Goal: Task Accomplishment & Management: Manage account settings

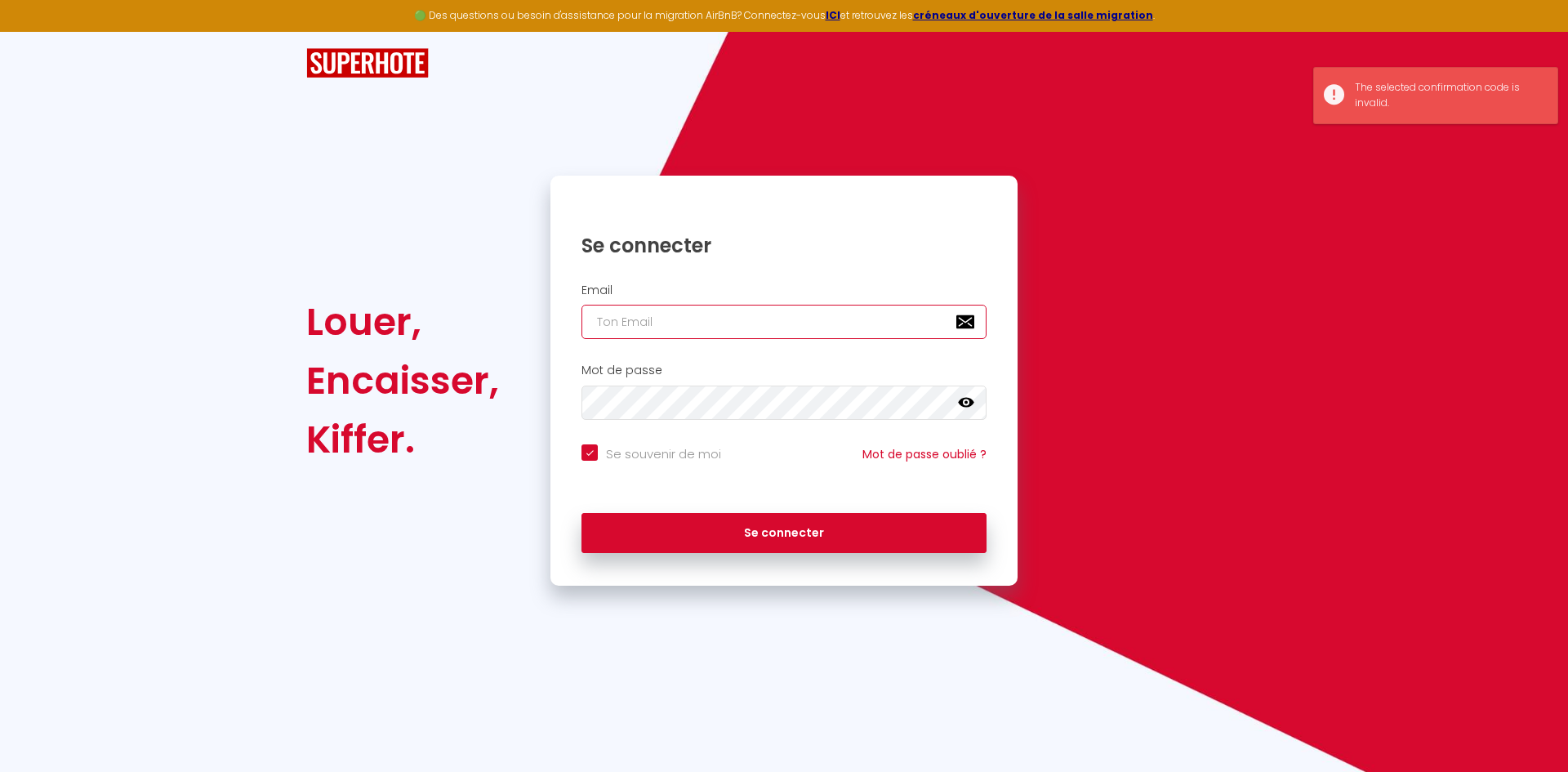
click at [705, 328] on input "email" at bounding box center [783, 321] width 405 height 34
type input "[EMAIL_ADDRESS][DOMAIN_NAME]"
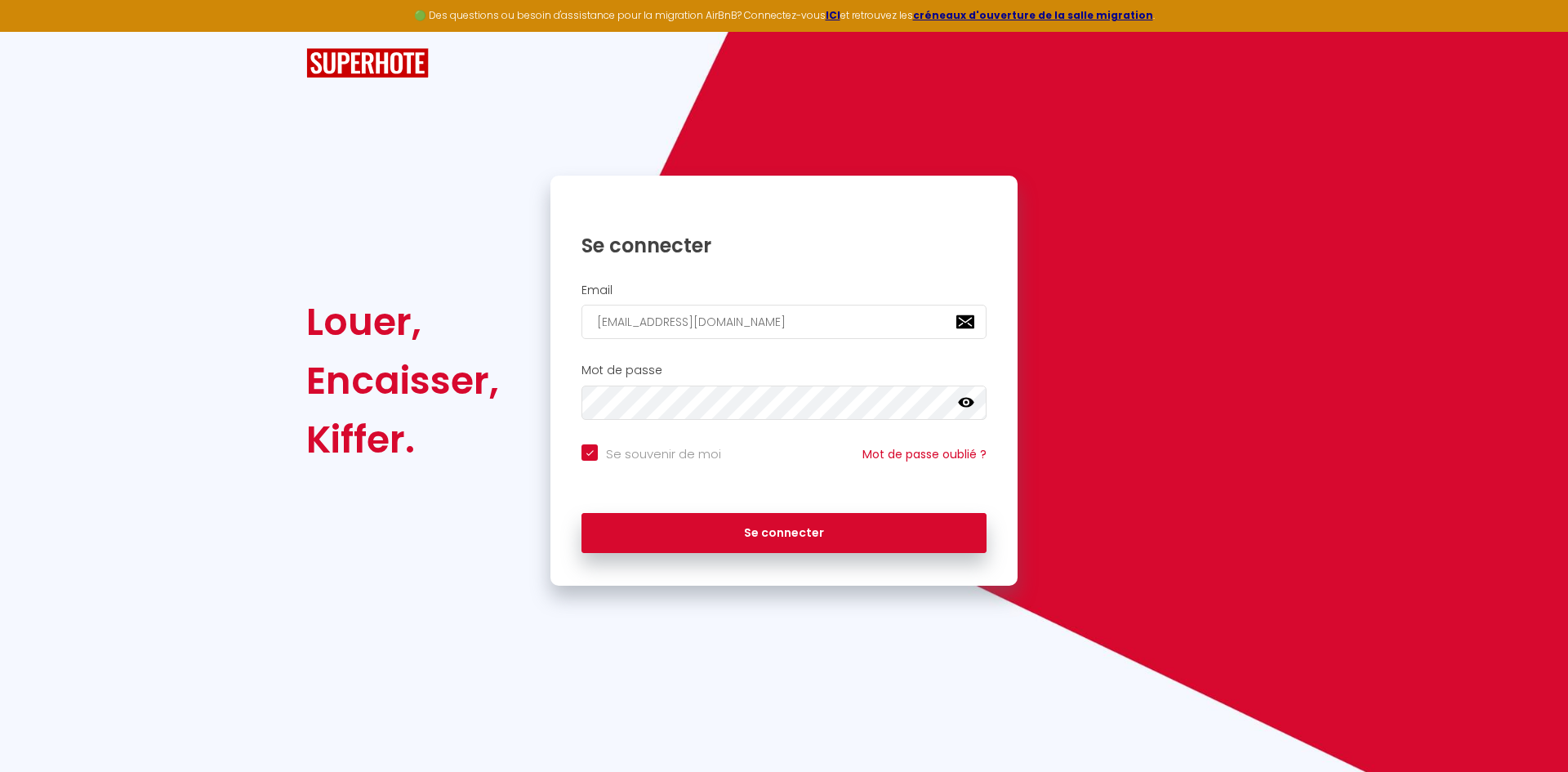
click at [973, 397] on icon at bounding box center [965, 403] width 17 height 17
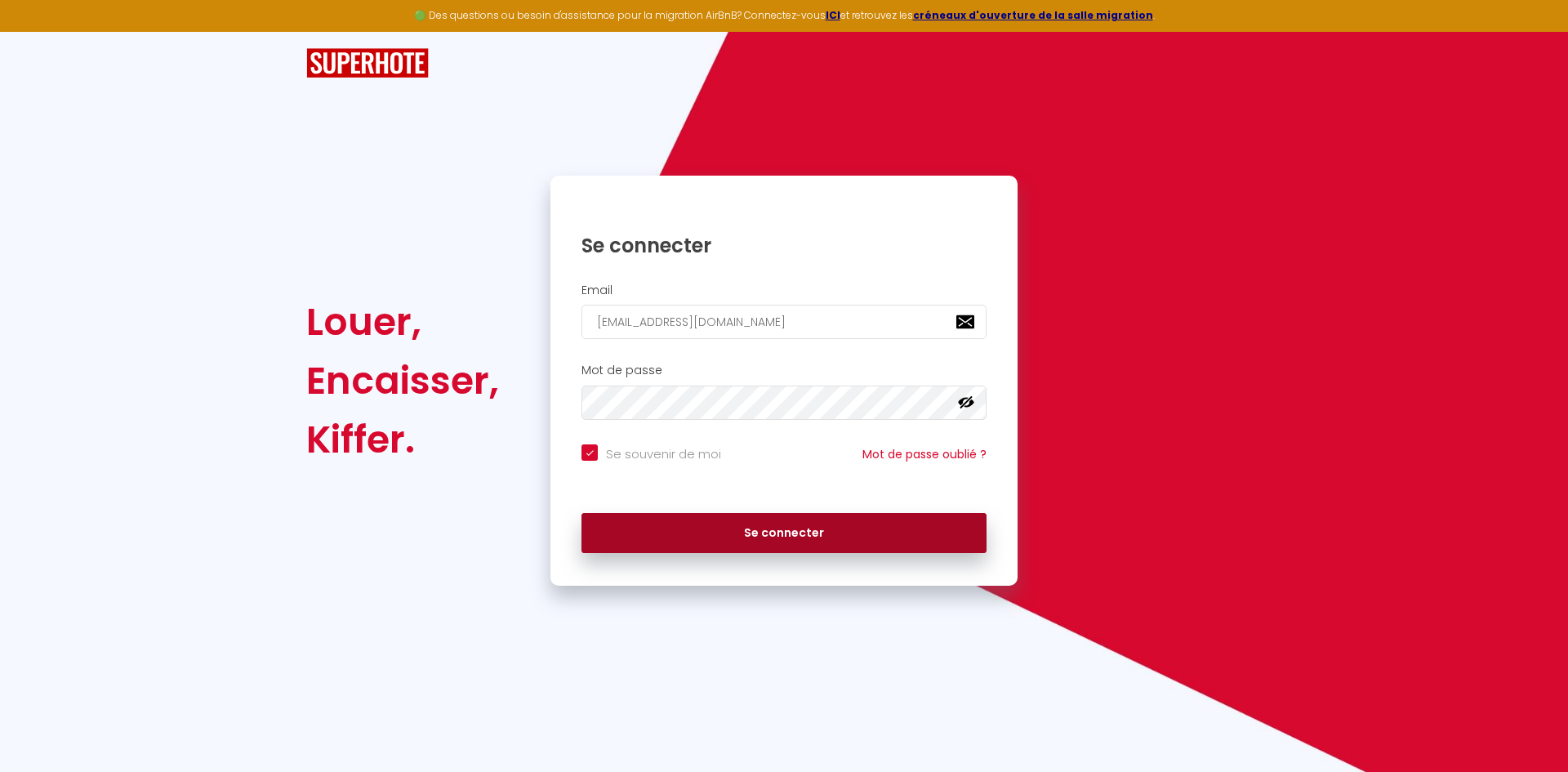
click at [792, 528] on button "Se connecter" at bounding box center [783, 533] width 405 height 41
checkbox input "true"
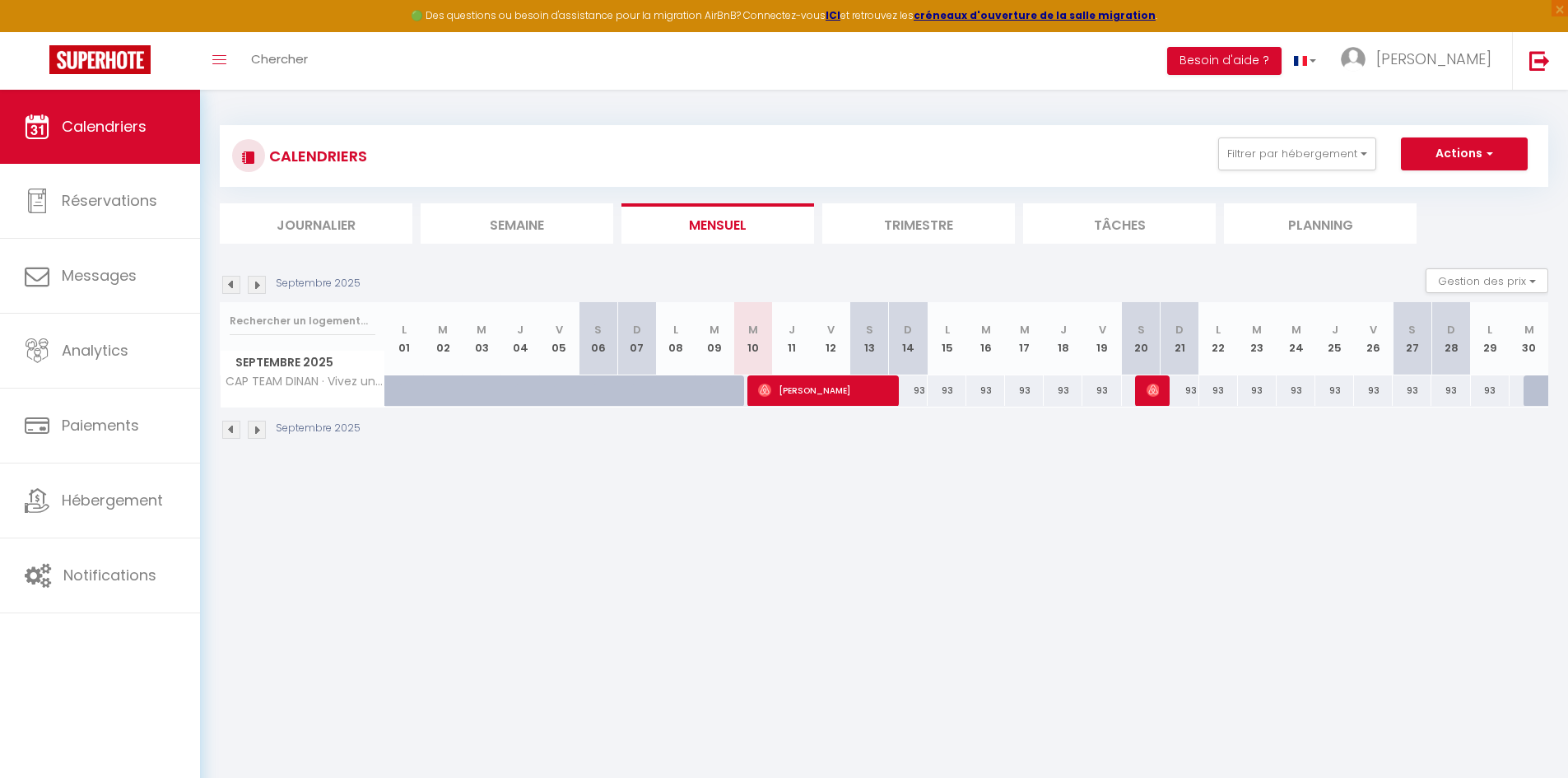
click at [944, 390] on div "93" at bounding box center [946, 390] width 38 height 30
type input "93"
type input "Lun 15 Septembre 2025"
type input "[DATE]"
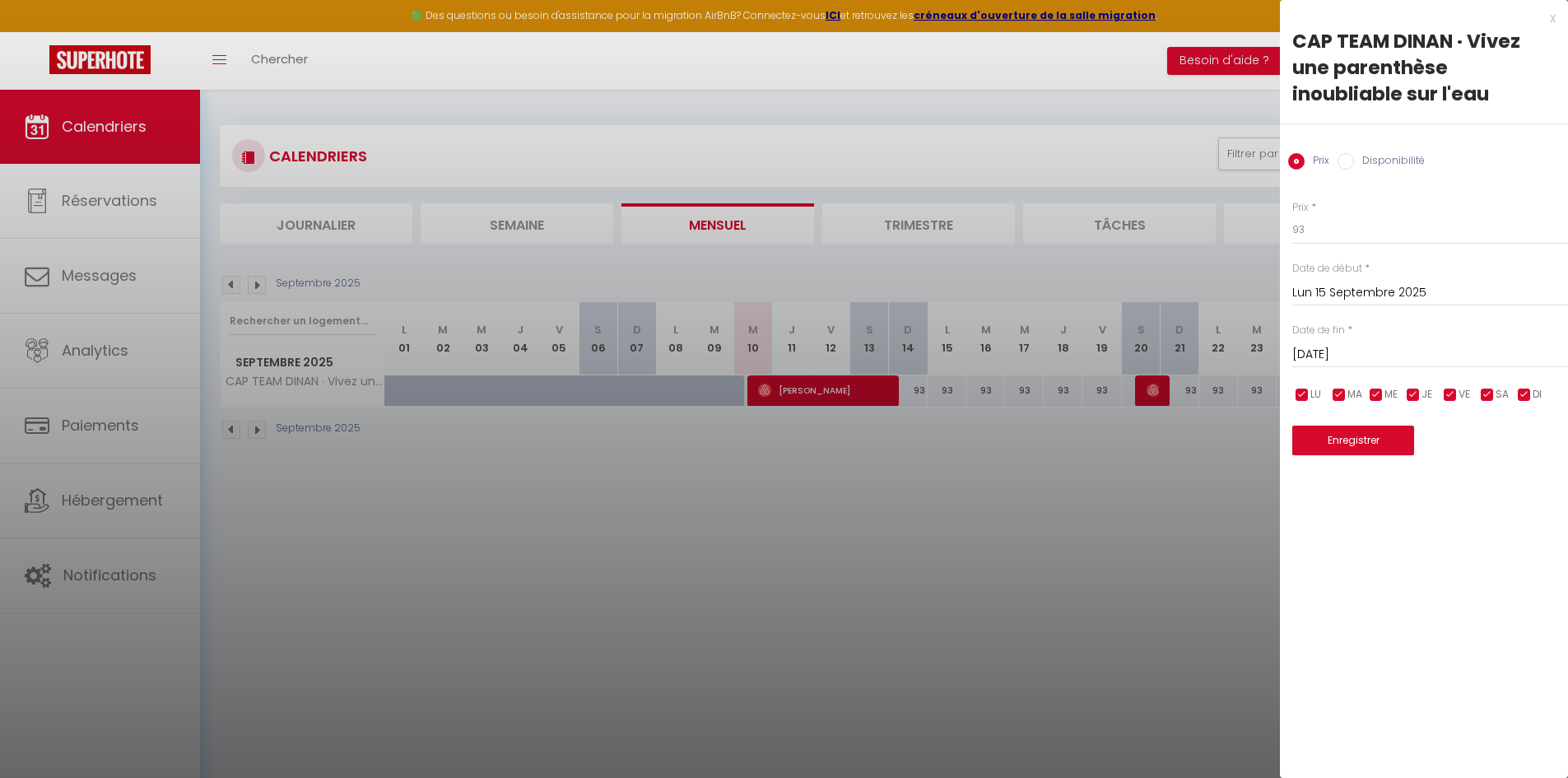
click at [1391, 164] on label "Disponibilité" at bounding box center [1389, 162] width 71 height 18
click at [1354, 164] on input "Disponibilité" at bounding box center [1345, 161] width 17 height 17
radio input "true"
radio input "false"
click at [1321, 223] on select "Disponible Indisponible" at bounding box center [1429, 231] width 276 height 31
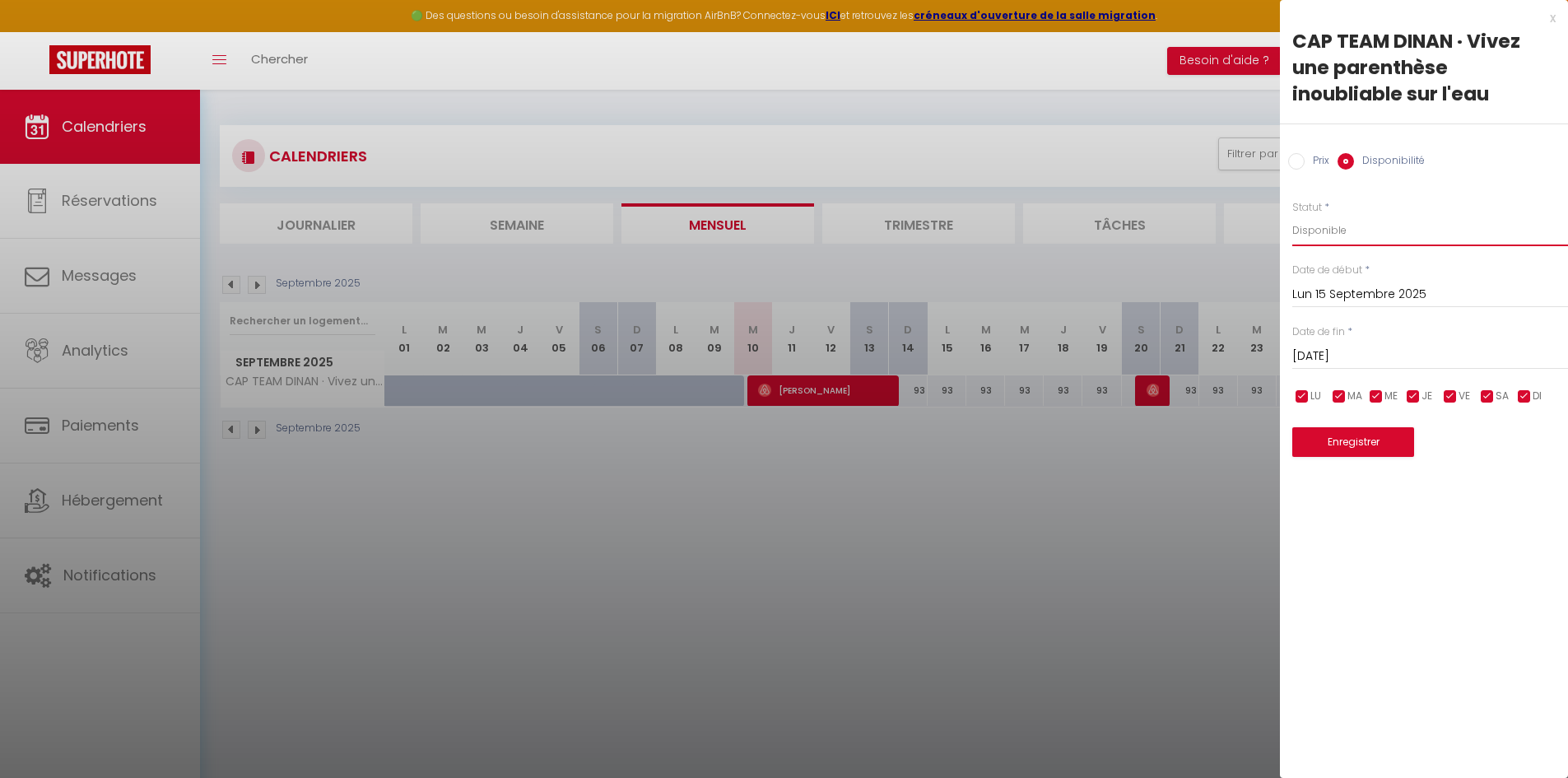
select select "0"
click at [1292, 215] on select "Disponible Indisponible" at bounding box center [1429, 231] width 276 height 31
click at [1360, 439] on button "Enregistrer" at bounding box center [1353, 442] width 122 height 29
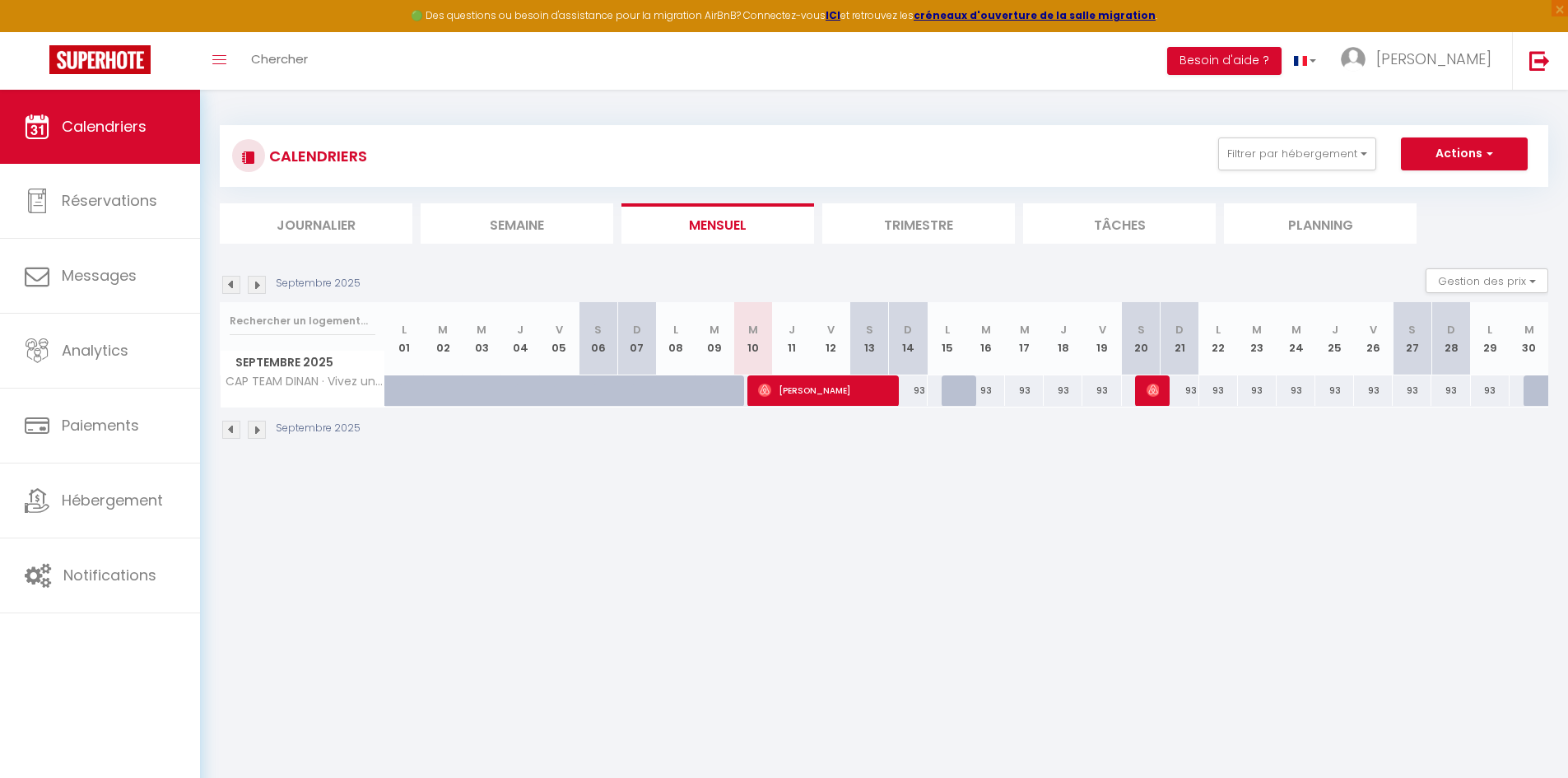
click at [1023, 393] on div "93" at bounding box center [1024, 390] width 38 height 30
select select "1"
type input "Mer 17 Septembre 2025"
type input "Jeu 18 Septembre 2025"
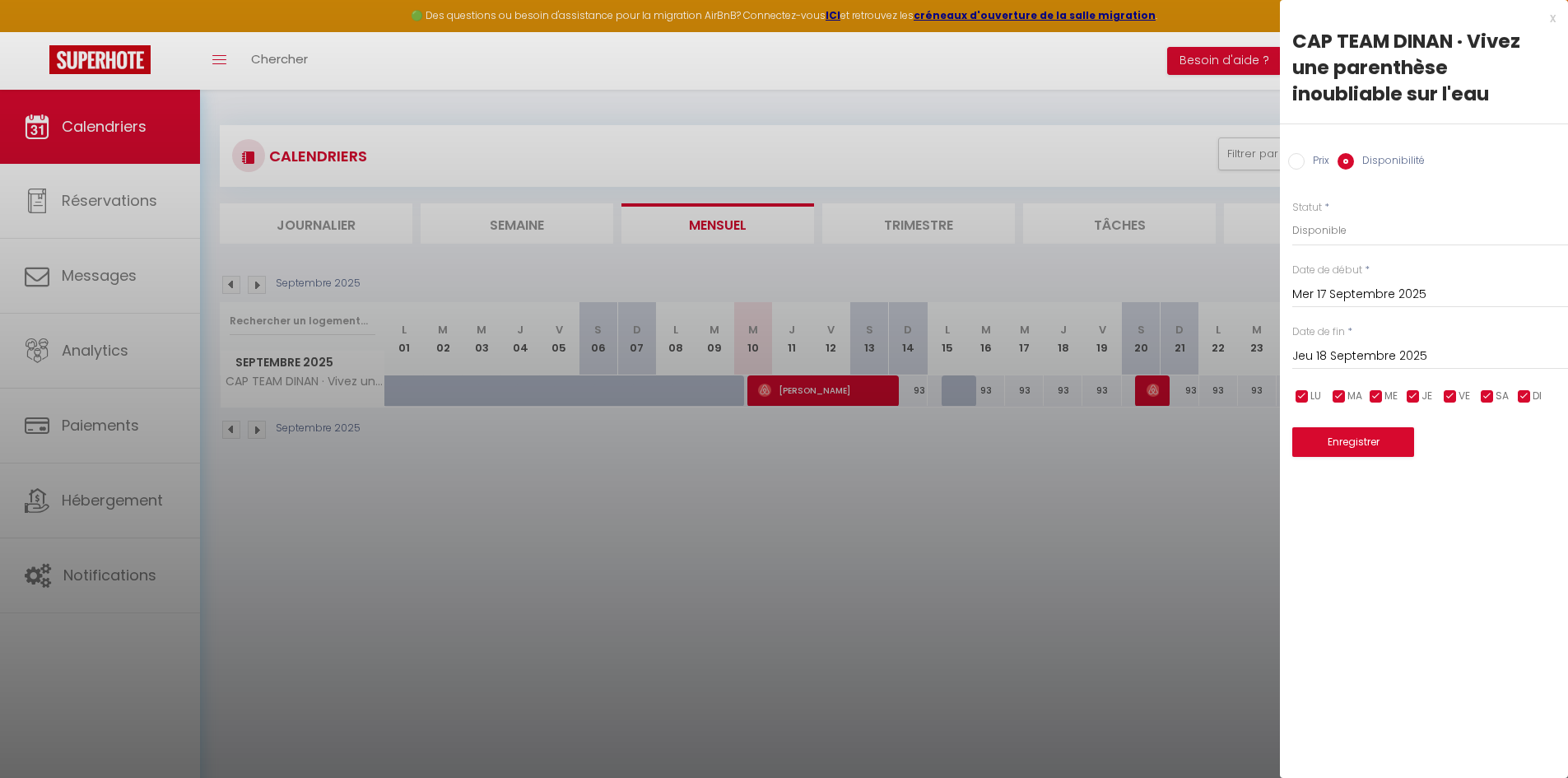
click at [1411, 157] on label "Disponibilité" at bounding box center [1389, 162] width 71 height 18
click at [1354, 157] on input "Disponibilité" at bounding box center [1345, 161] width 17 height 17
click at [1337, 228] on select "Disponible Indisponible" at bounding box center [1429, 231] width 276 height 31
select select "0"
click at [1292, 215] on select "Disponible Indisponible" at bounding box center [1429, 231] width 276 height 31
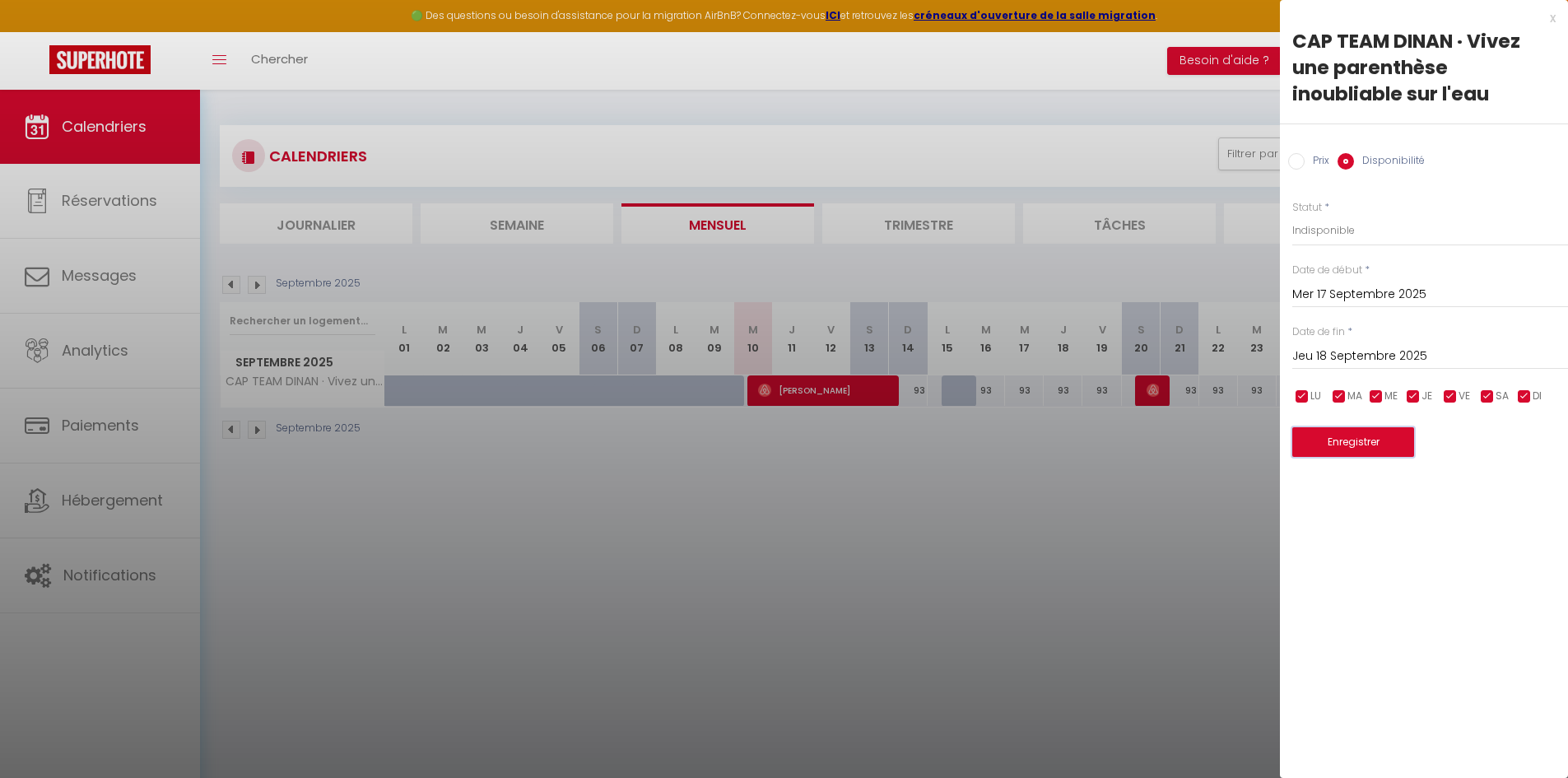
click at [1345, 443] on button "Enregistrer" at bounding box center [1353, 442] width 122 height 29
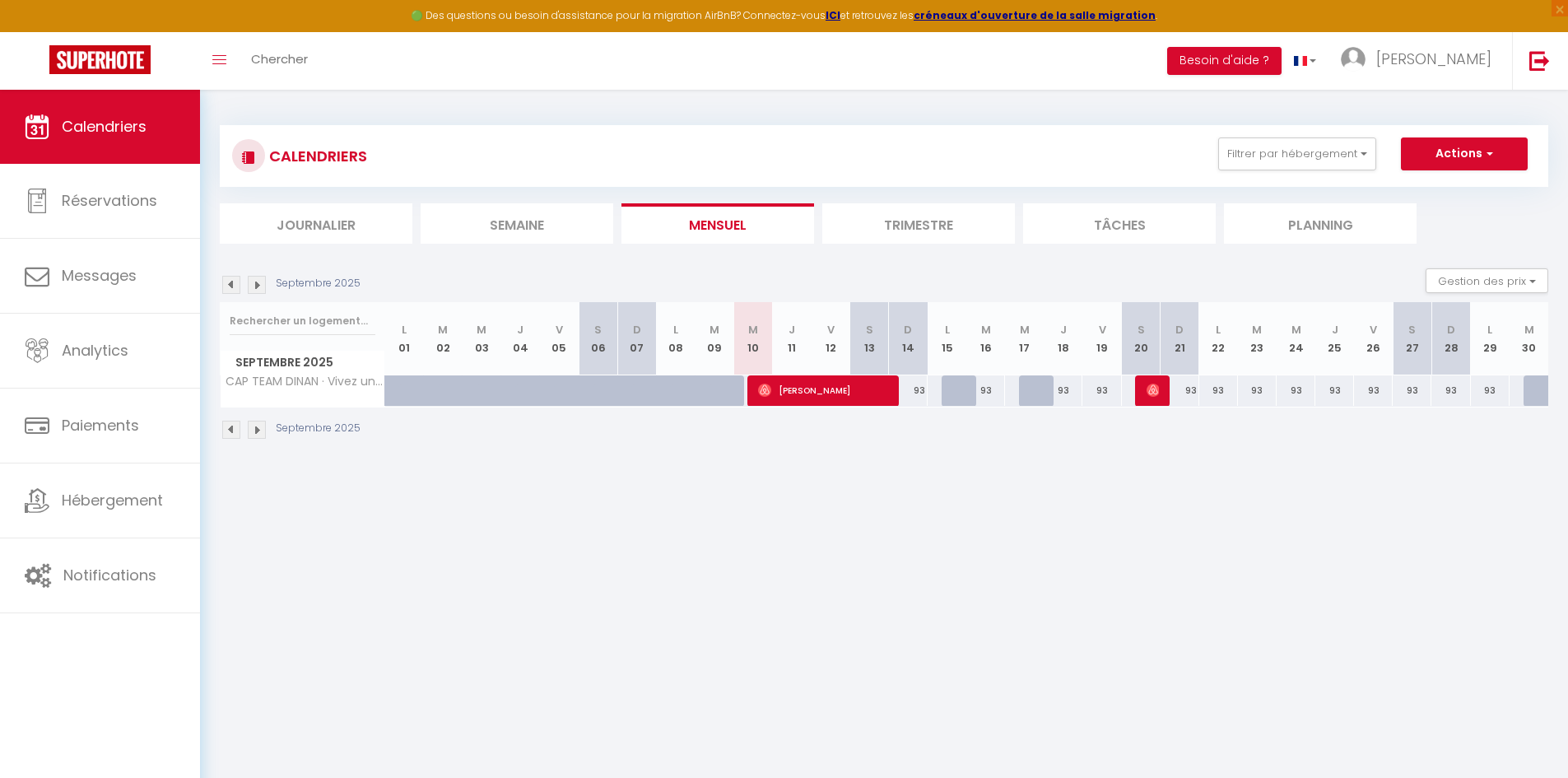
click at [256, 433] on img at bounding box center [256, 429] width 18 height 18
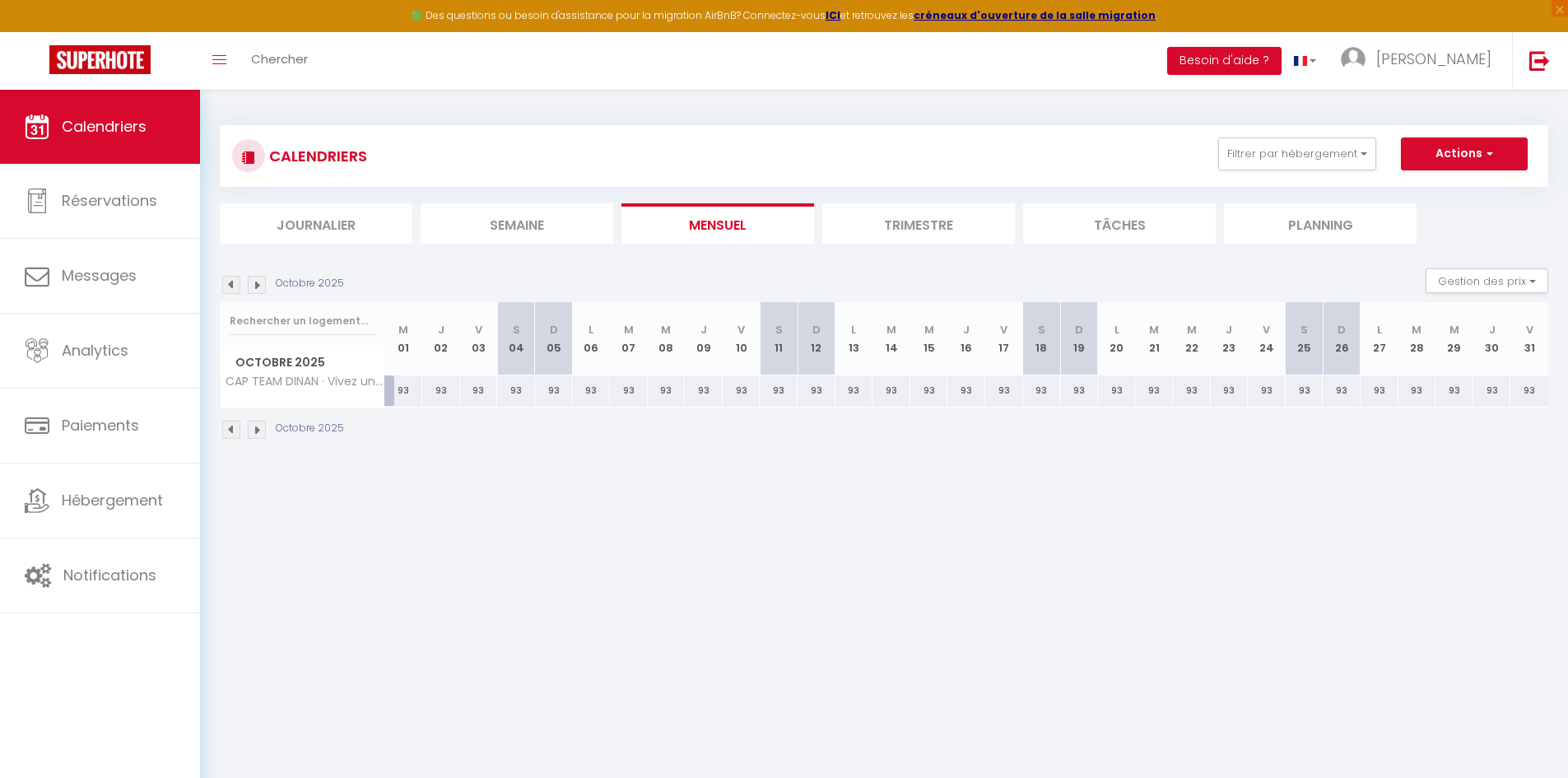
click at [743, 393] on div "93" at bounding box center [741, 390] width 38 height 30
select select "1"
type input "Ven 10 Octobre 2025"
type input "[DATE]"
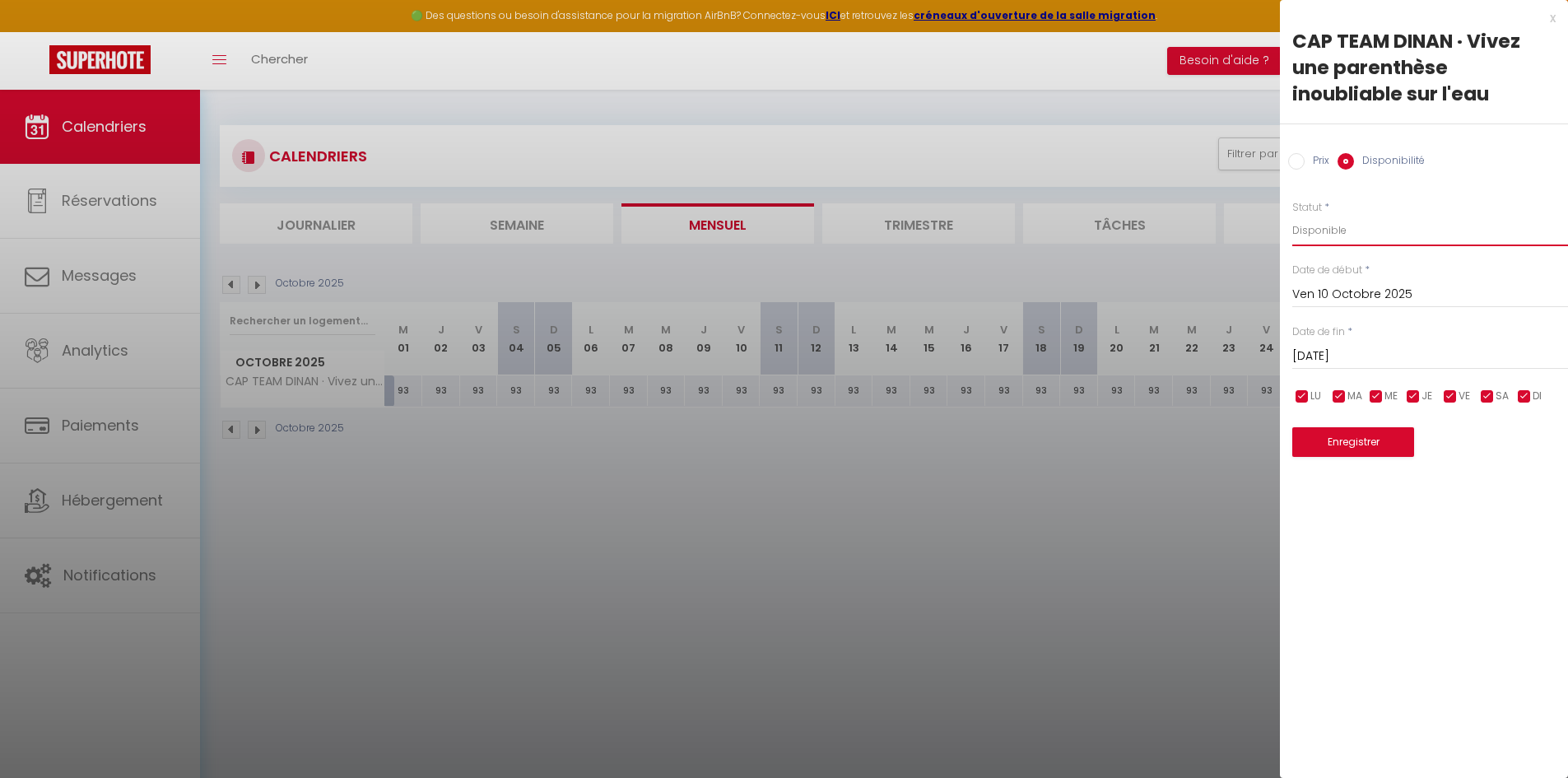
click at [1345, 235] on select "Disponible Indisponible" at bounding box center [1429, 231] width 276 height 31
select select "0"
click at [1292, 215] on select "Disponible Indisponible" at bounding box center [1429, 231] width 276 height 31
click at [1344, 437] on button "Enregistrer" at bounding box center [1353, 442] width 122 height 29
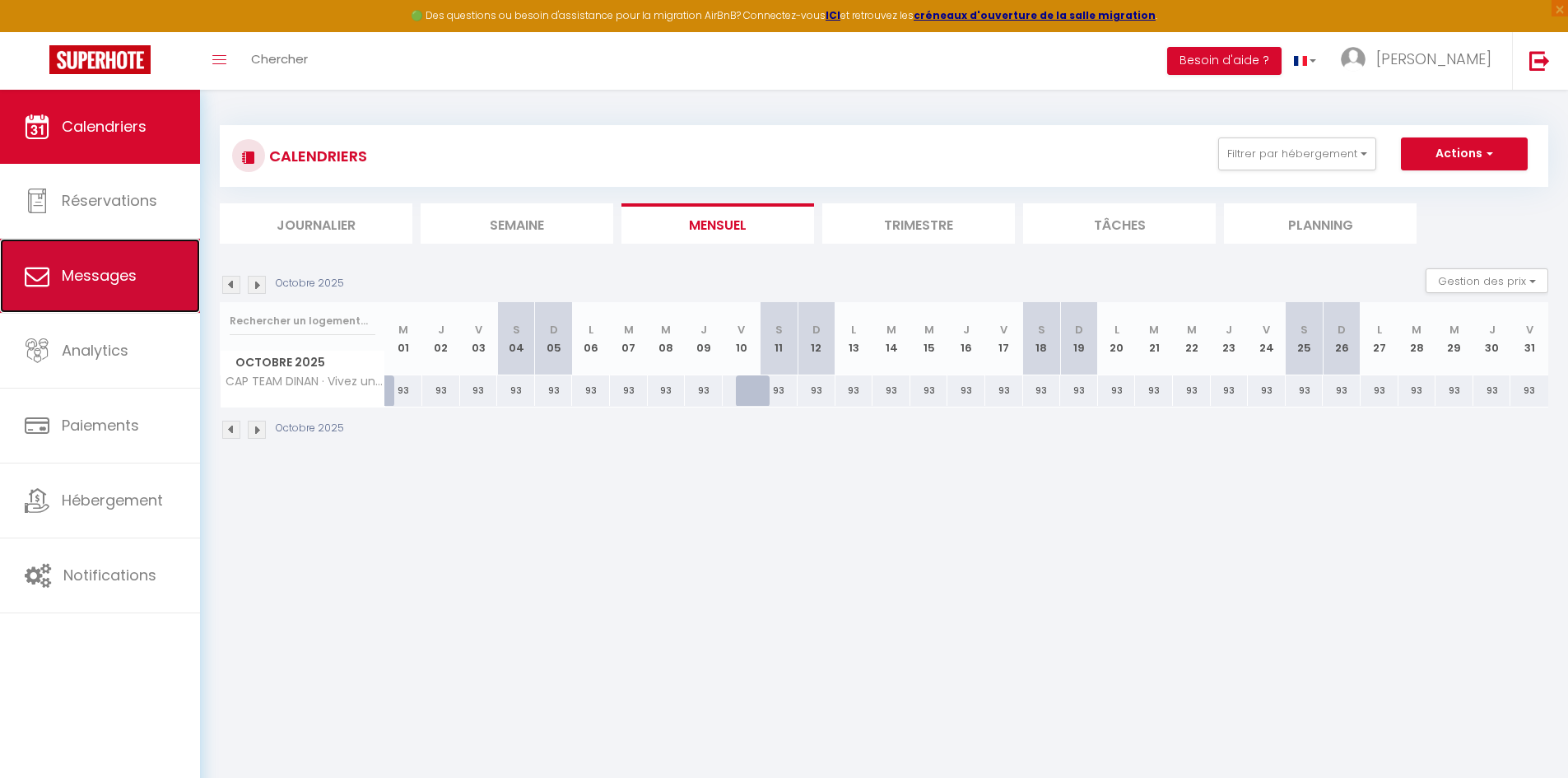
click at [92, 272] on span "Messages" at bounding box center [99, 275] width 75 height 21
select select "message"
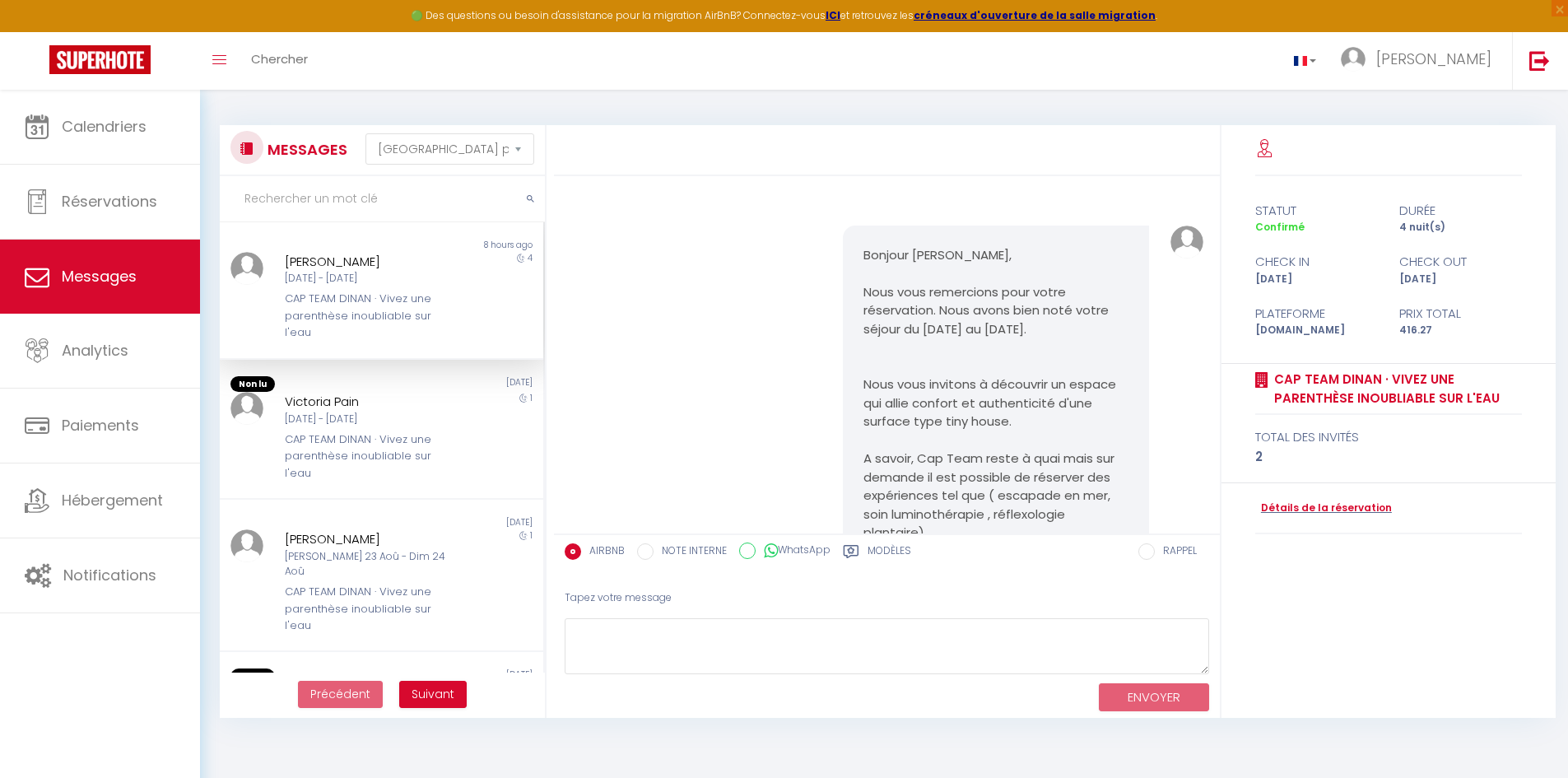
click at [311, 274] on div "[DATE] - [DATE]" at bounding box center [368, 279] width 167 height 16
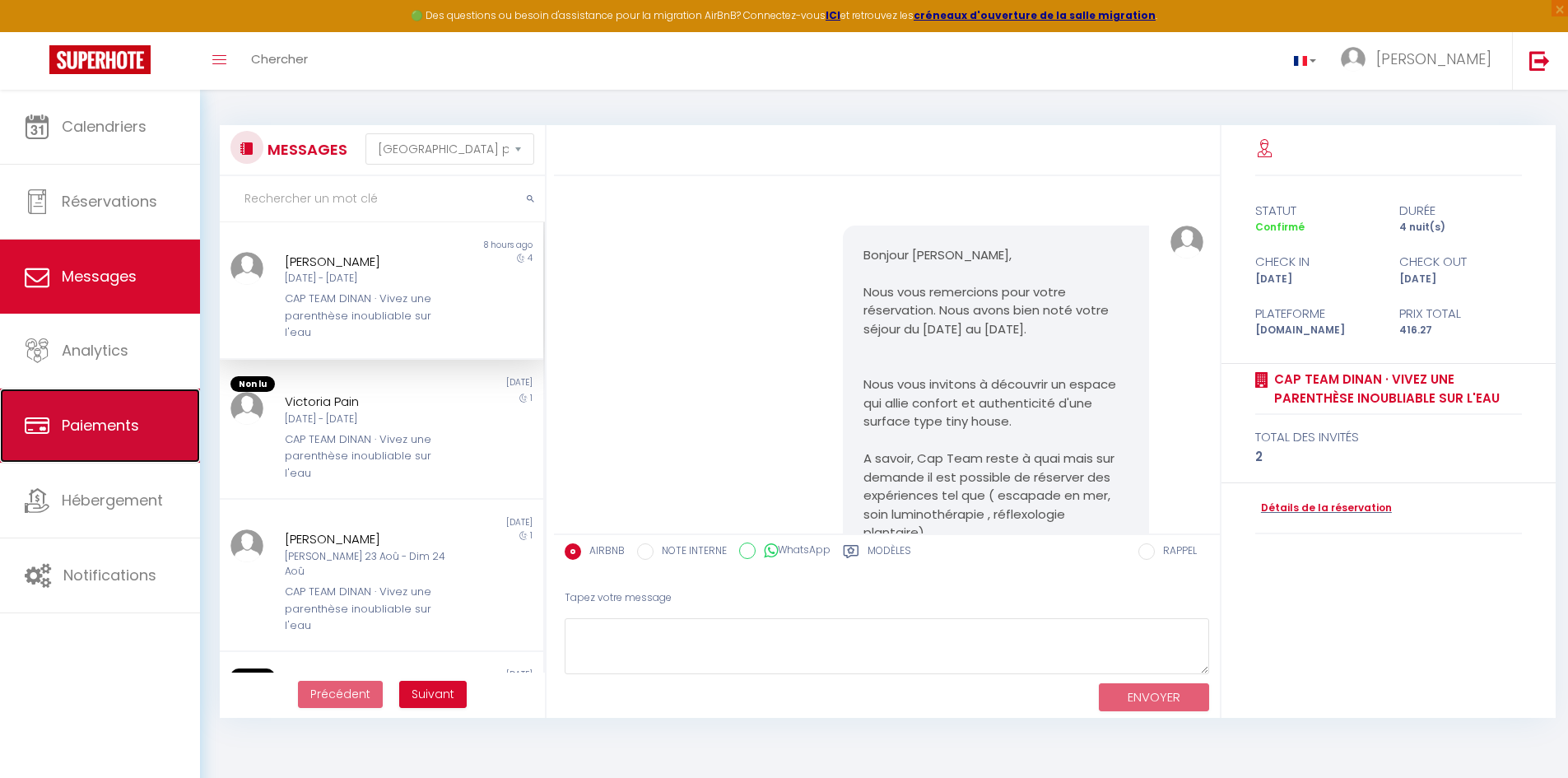
click at [92, 426] on span "Paiements" at bounding box center [100, 424] width 78 height 21
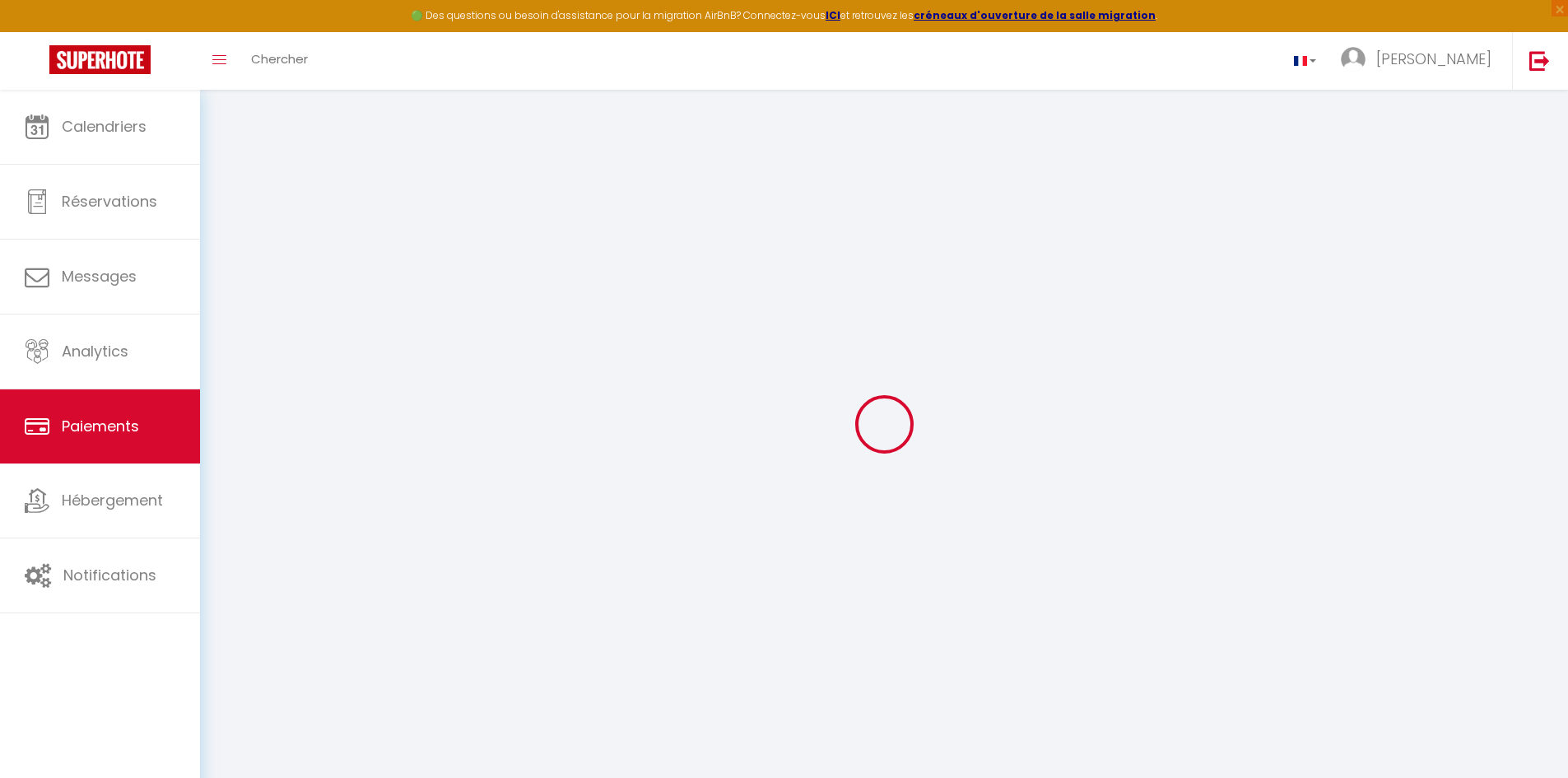
select select "2"
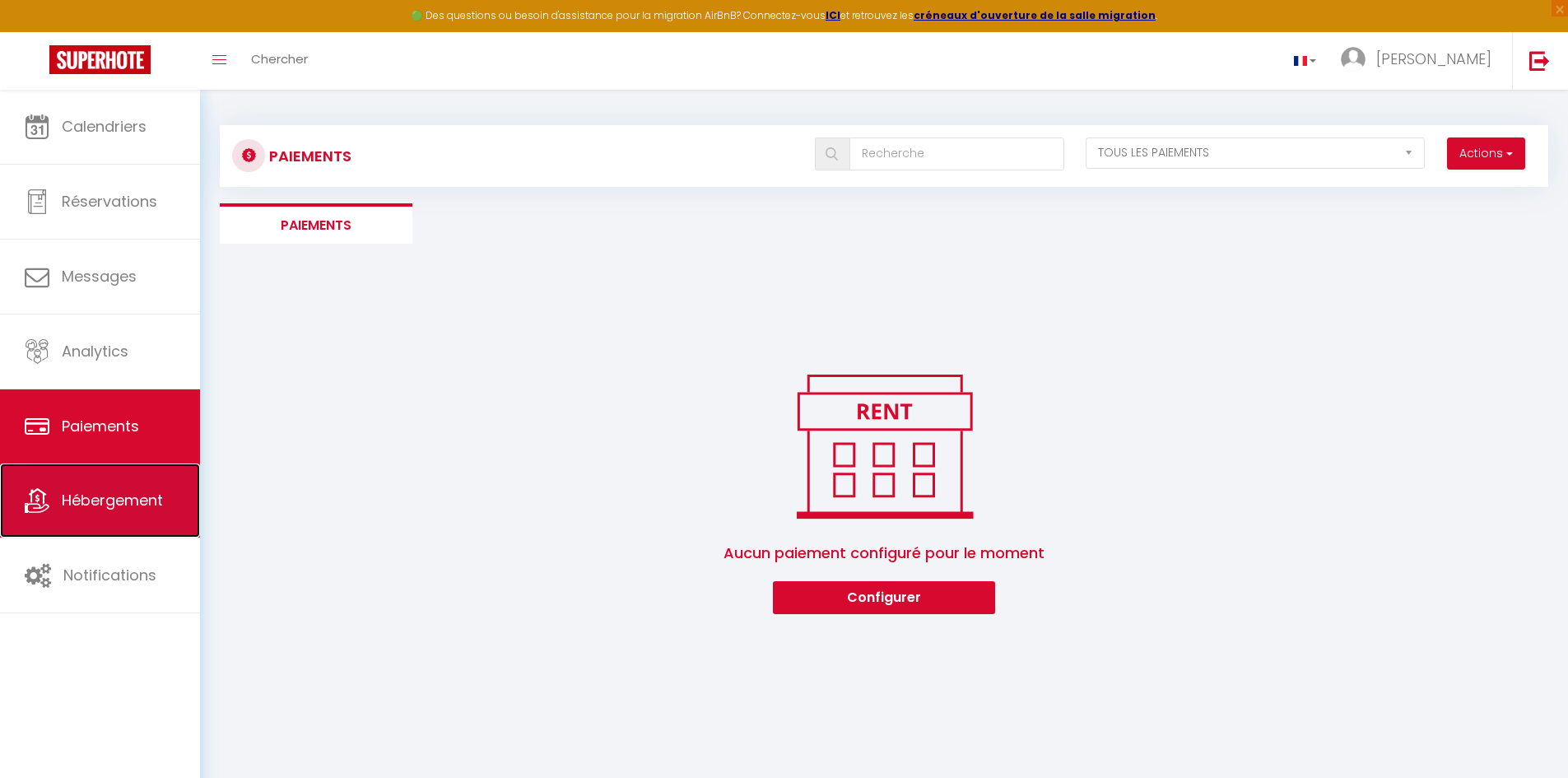
click at [120, 489] on span "Hébergement" at bounding box center [112, 499] width 101 height 21
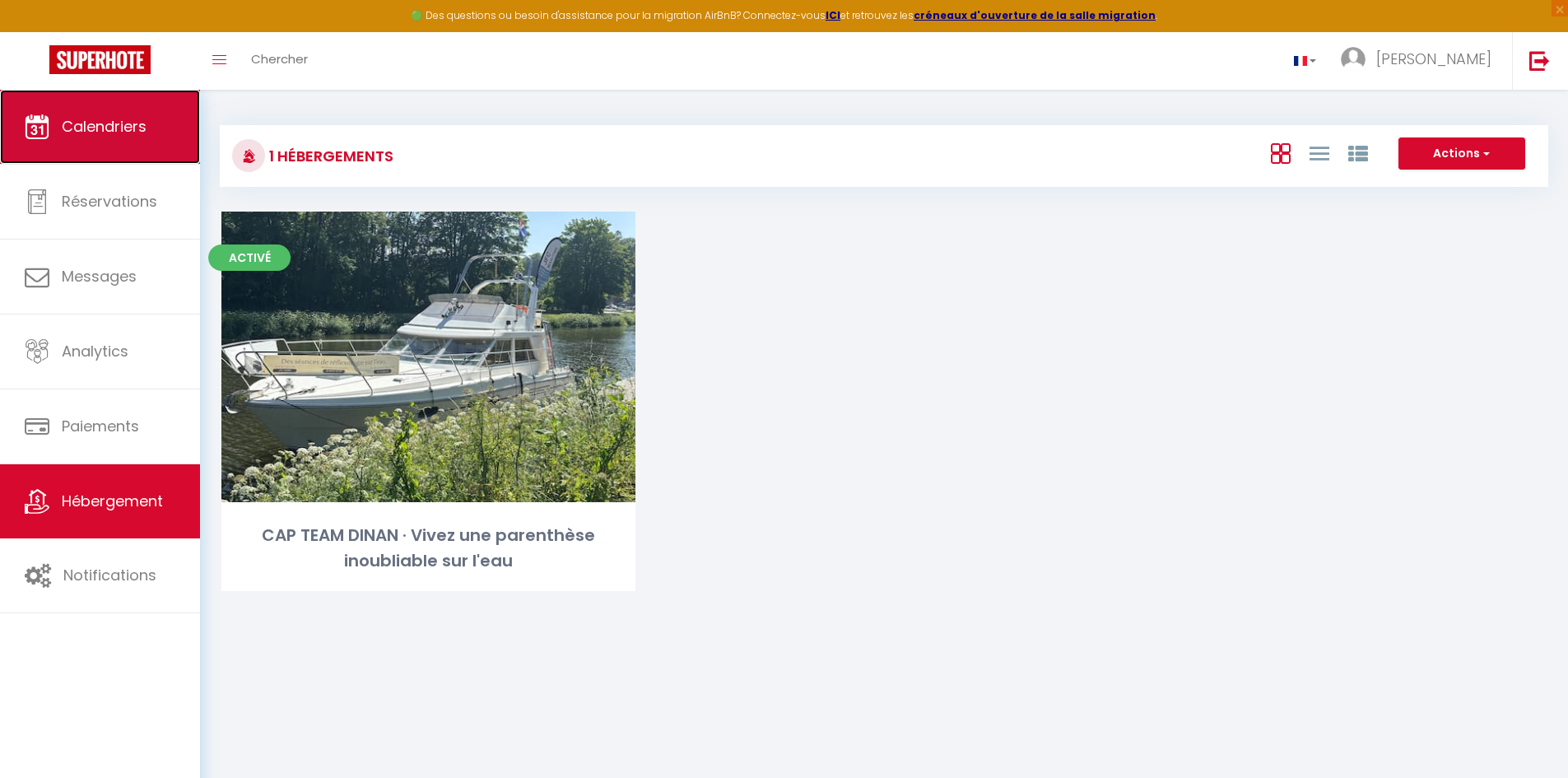
click at [84, 119] on span "Calendriers" at bounding box center [104, 126] width 84 height 21
